Goal: Task Accomplishment & Management: Use online tool/utility

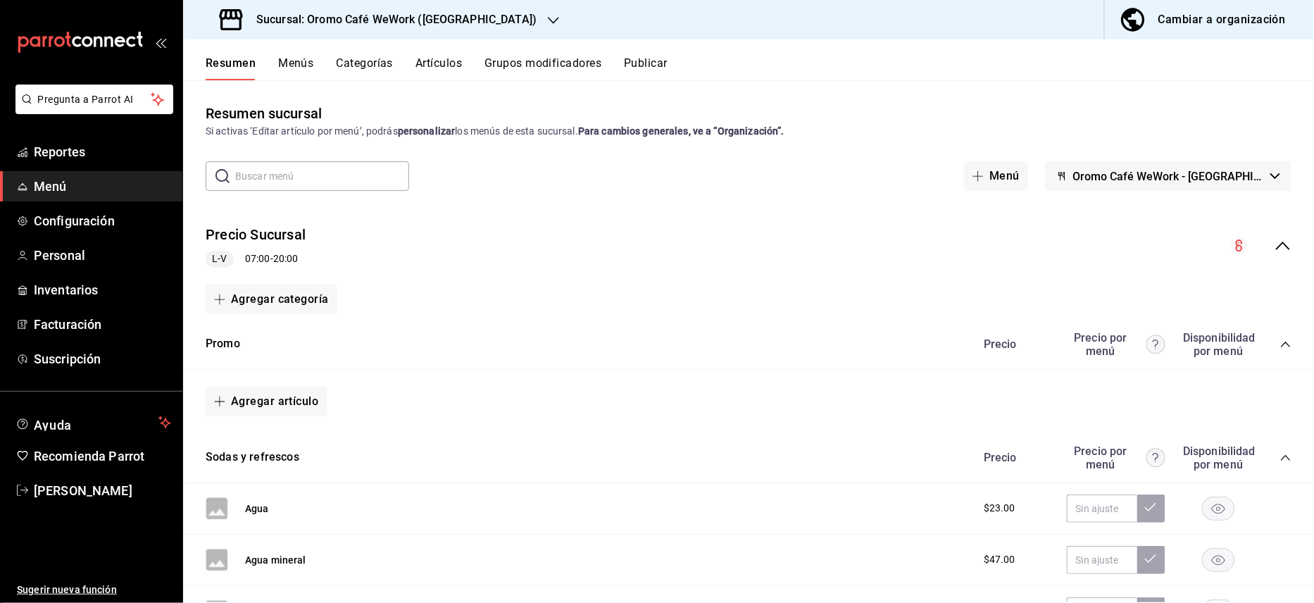
click at [444, 13] on h3 "Sucursal: Oromo Café WeWork ([GEOGRAPHIC_DATA])" at bounding box center [391, 19] width 292 height 17
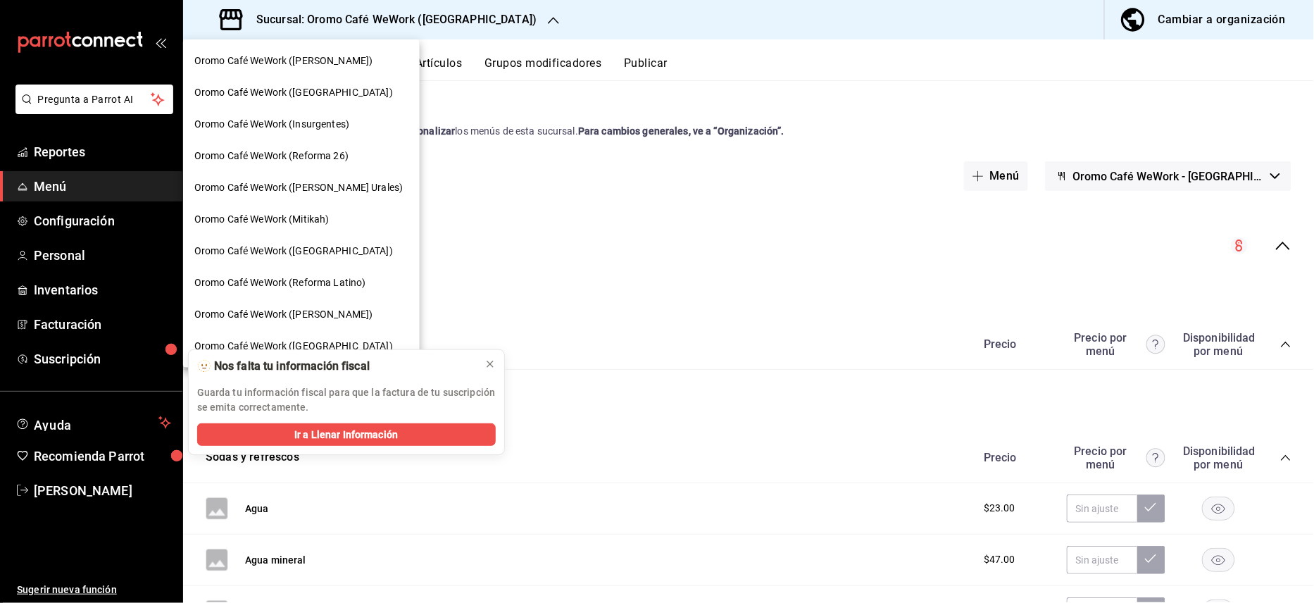
click at [338, 314] on span "Oromo Café WeWork ([PERSON_NAME])" at bounding box center [283, 314] width 178 height 15
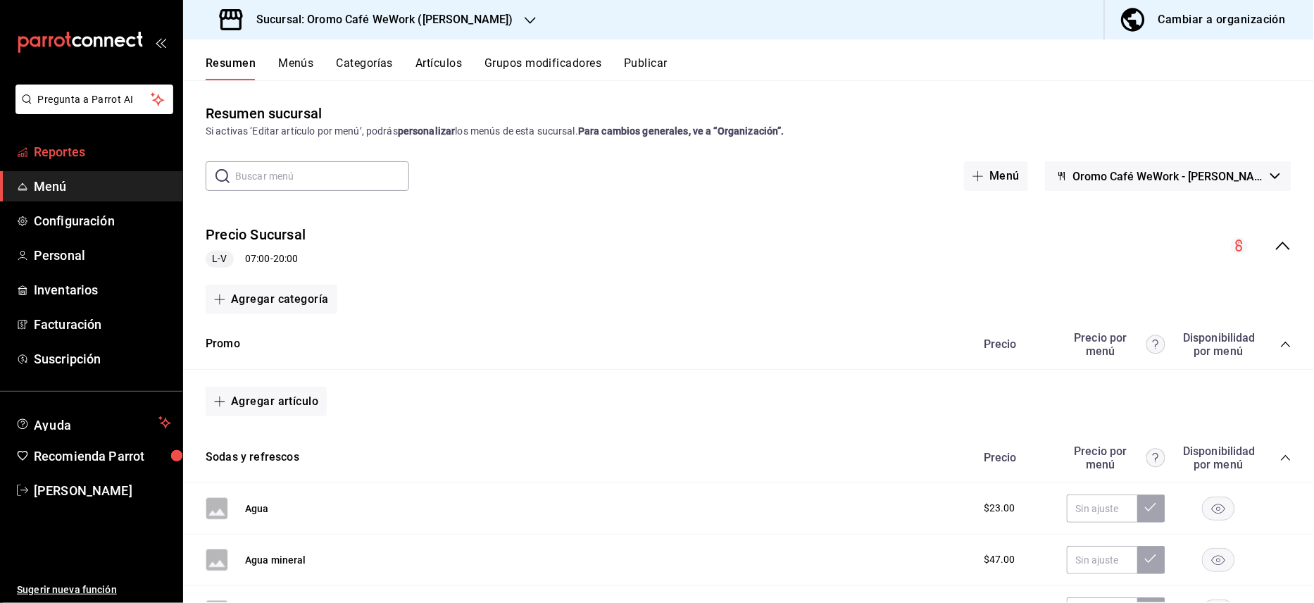
click at [89, 147] on span "Reportes" at bounding box center [102, 151] width 137 height 19
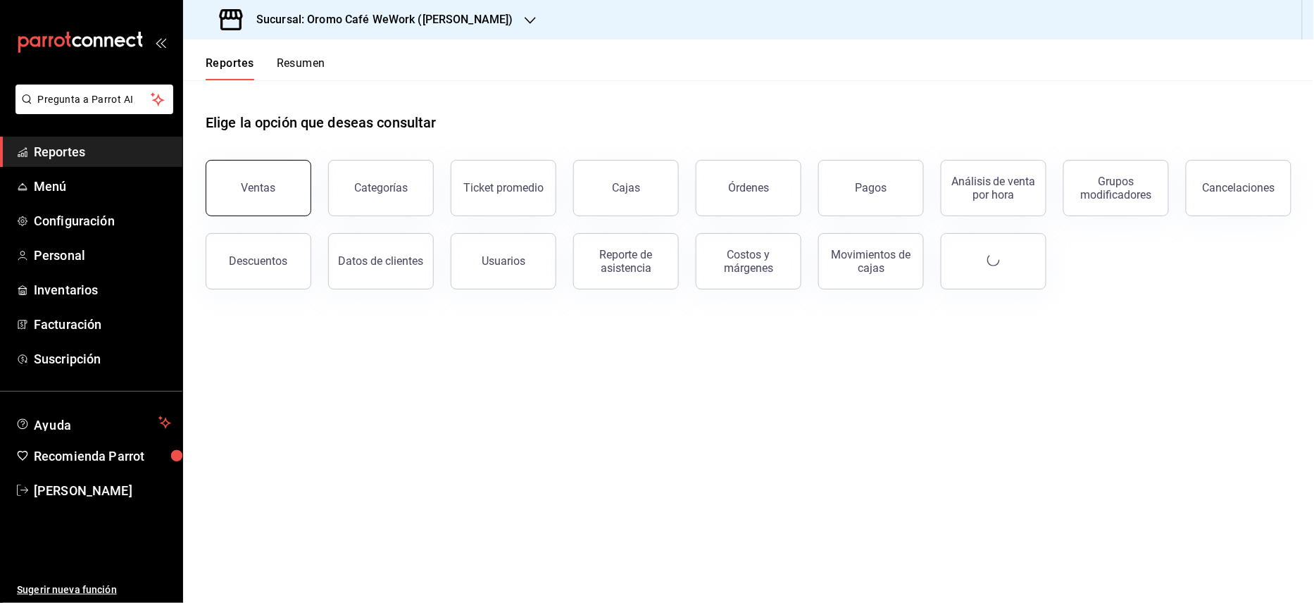
click at [269, 187] on div "Ventas" at bounding box center [259, 187] width 35 height 13
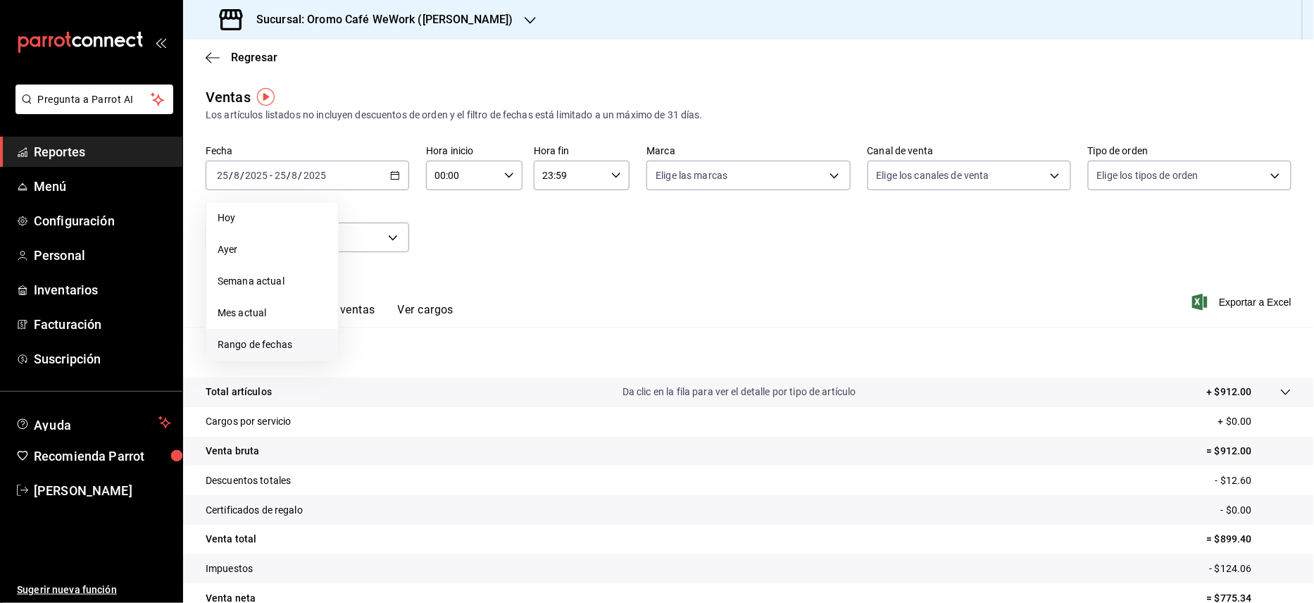
click at [232, 342] on span "Rango de fechas" at bounding box center [272, 344] width 109 height 15
click at [370, 297] on abbr "4" at bounding box center [367, 300] width 5 height 10
click at [363, 384] on button "25" at bounding box center [368, 392] width 25 height 25
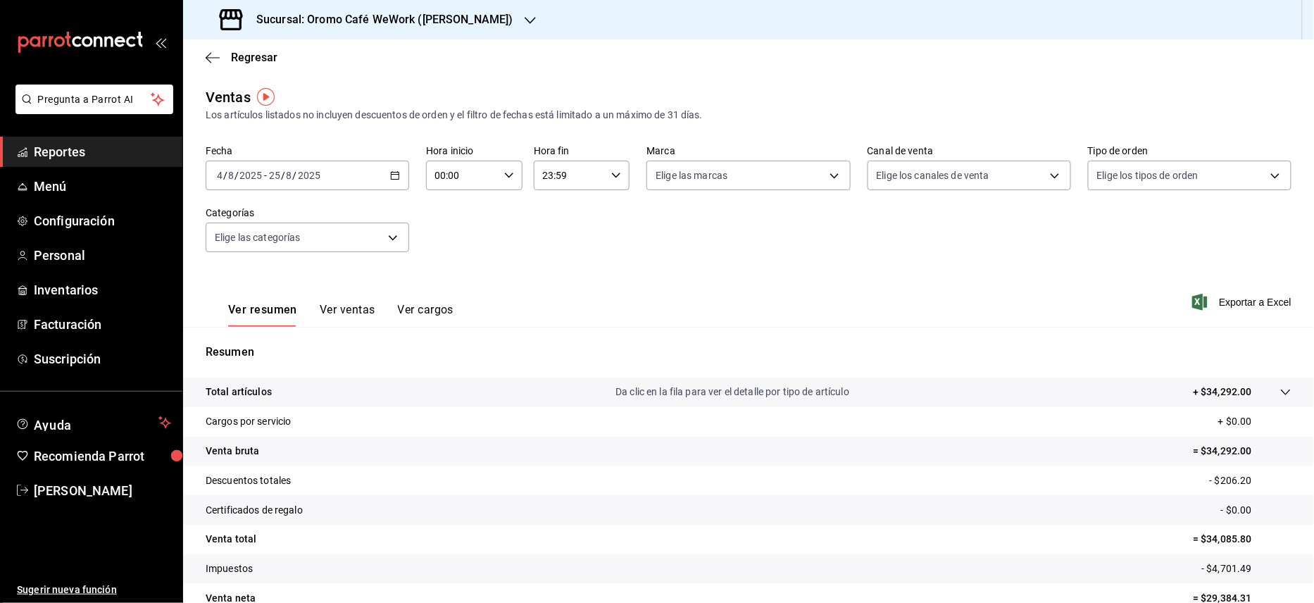
click at [346, 307] on button "Ver ventas" at bounding box center [348, 315] width 56 height 24
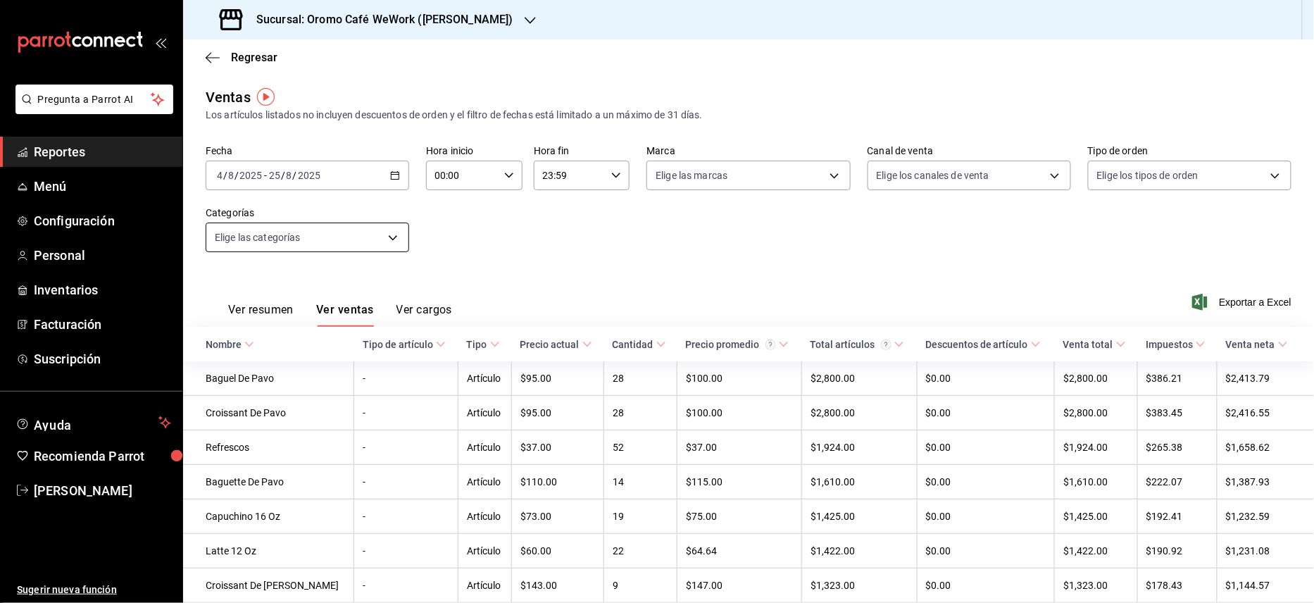
click at [382, 239] on body "Pregunta a Parrot AI Reportes Menú Configuración Personal Inventarios Facturaci…" at bounding box center [657, 301] width 1314 height 603
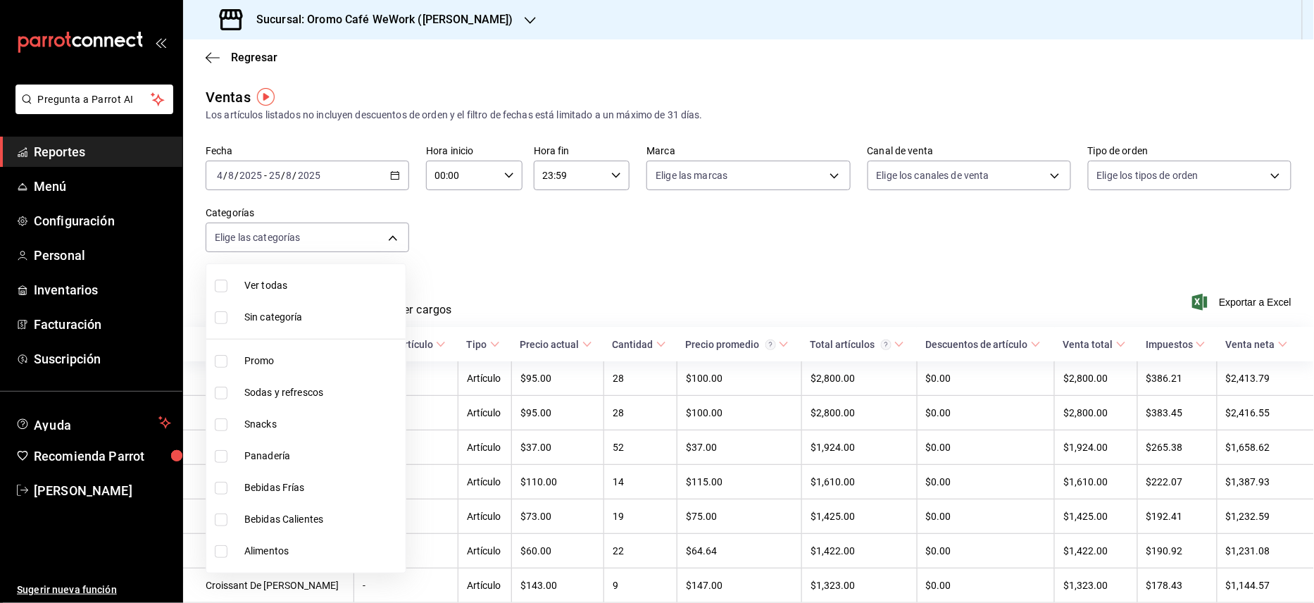
click at [297, 392] on span "Sodas y refrescos" at bounding box center [322, 392] width 156 height 15
type input "681d7354-93bc-48bf-9a54-f73bc735ebef"
checkbox input "true"
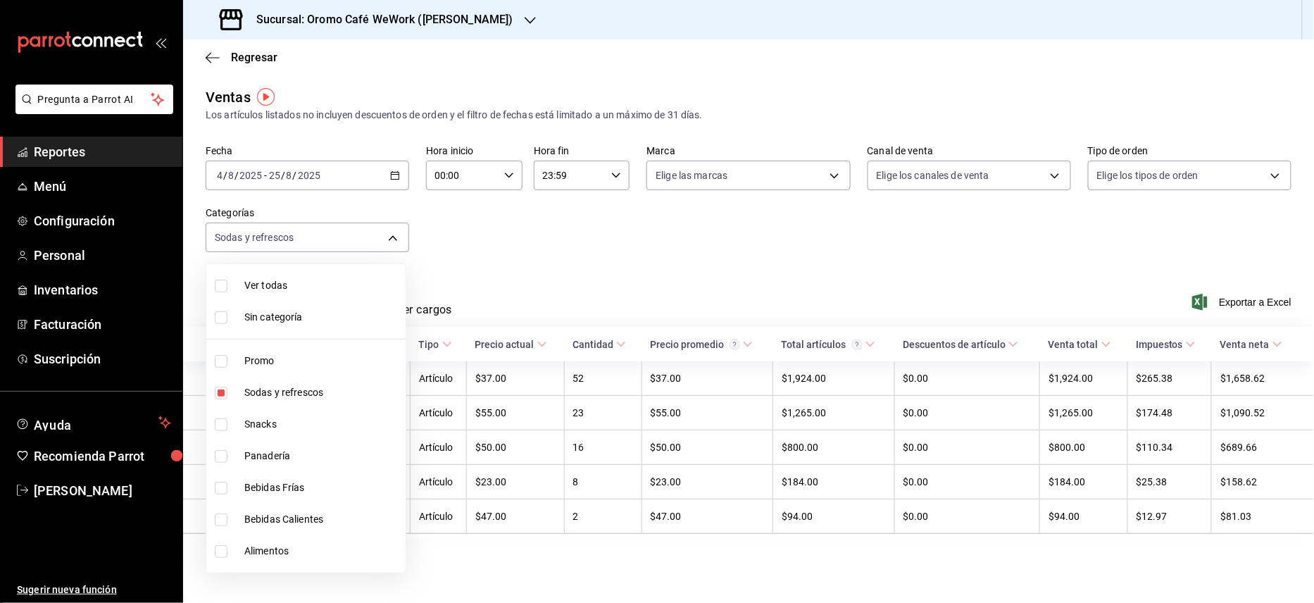
click at [562, 268] on div at bounding box center [657, 301] width 1314 height 603
